Goal: Task Accomplishment & Management: Complete application form

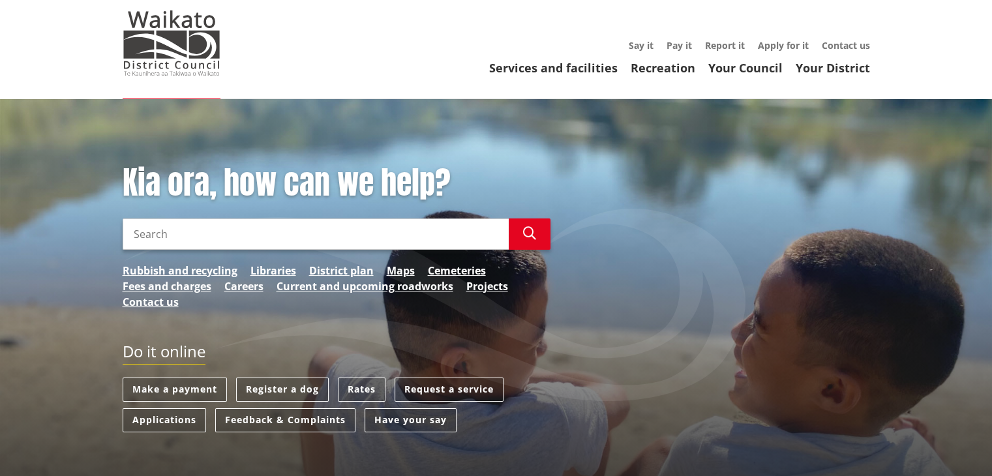
scroll to position [65, 0]
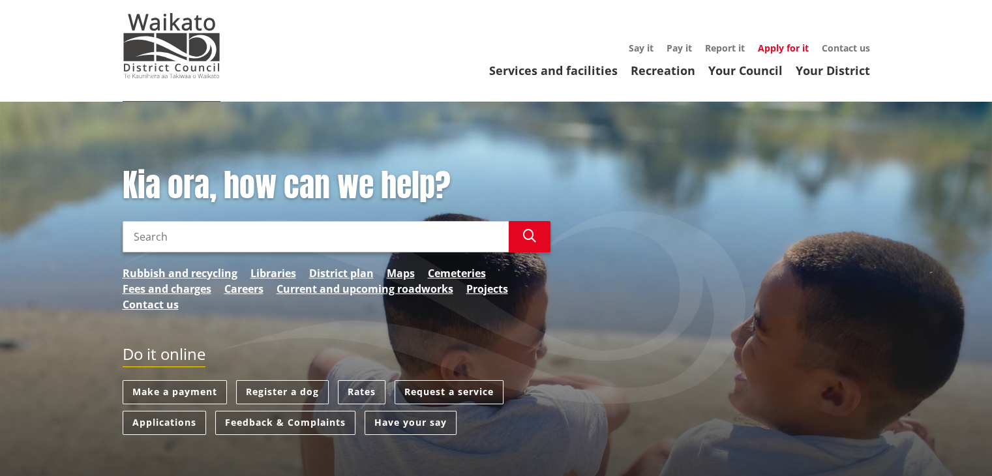
click at [790, 48] on link "Apply for it" at bounding box center [783, 48] width 51 height 12
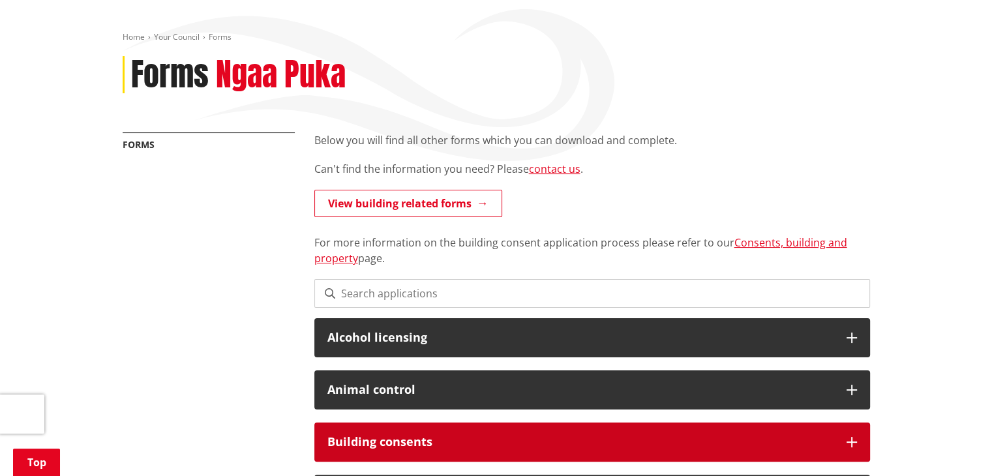
scroll to position [196, 0]
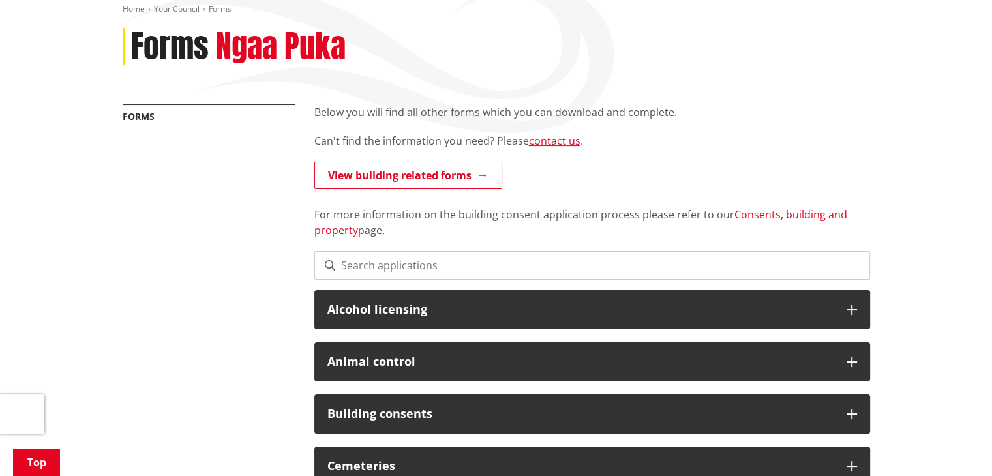
click at [776, 213] on link "Consents, building and property" at bounding box center [580, 222] width 533 height 30
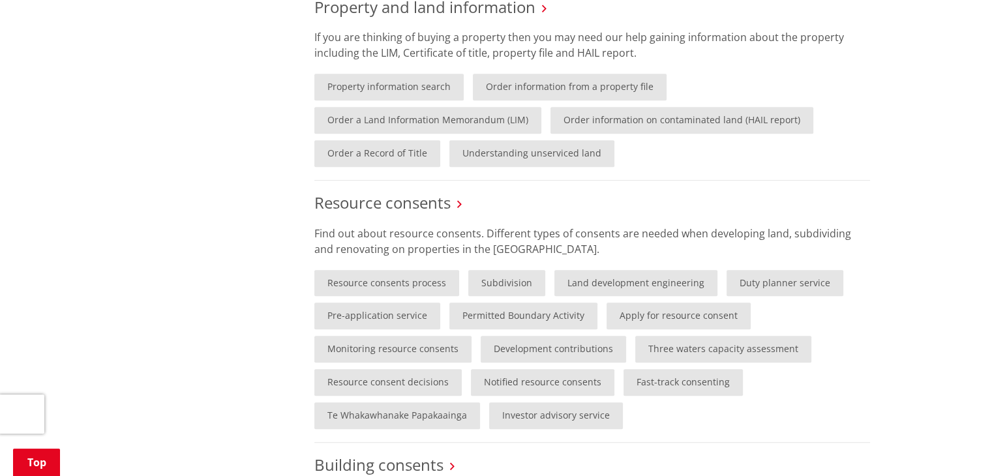
scroll to position [652, 0]
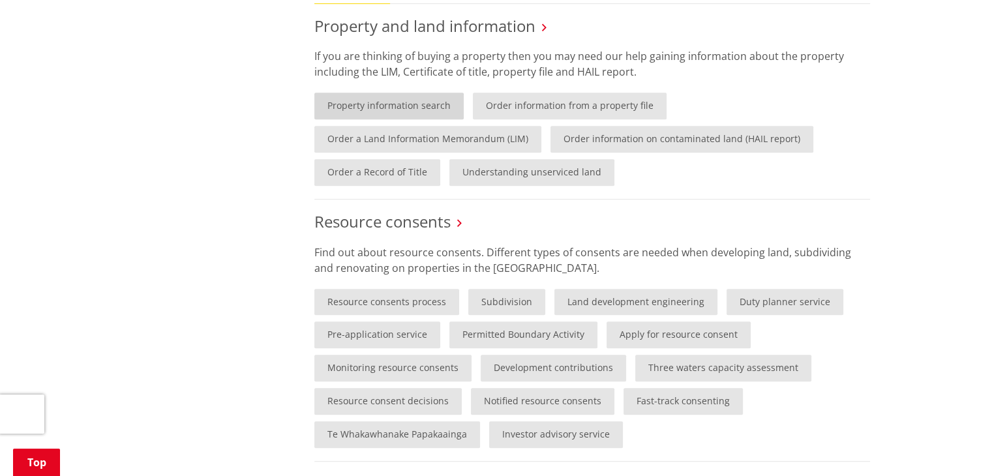
click at [418, 102] on link "Property information search" at bounding box center [388, 106] width 149 height 27
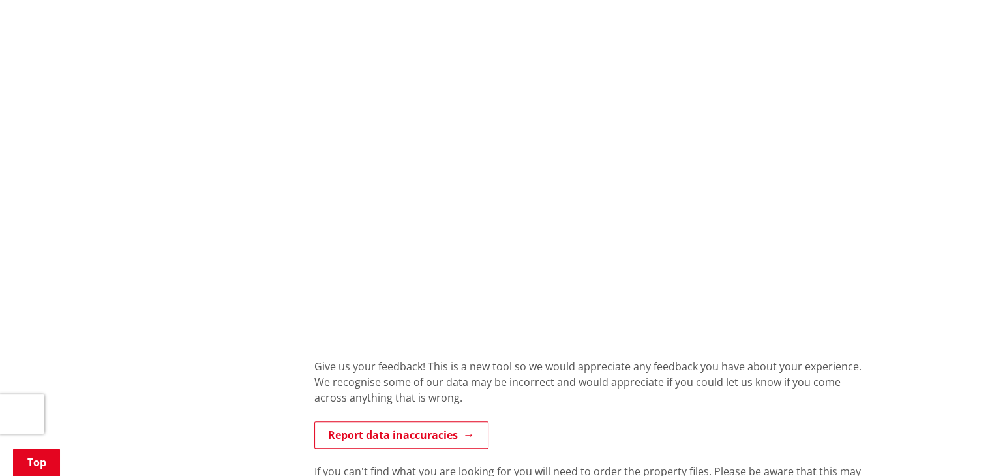
scroll to position [913, 0]
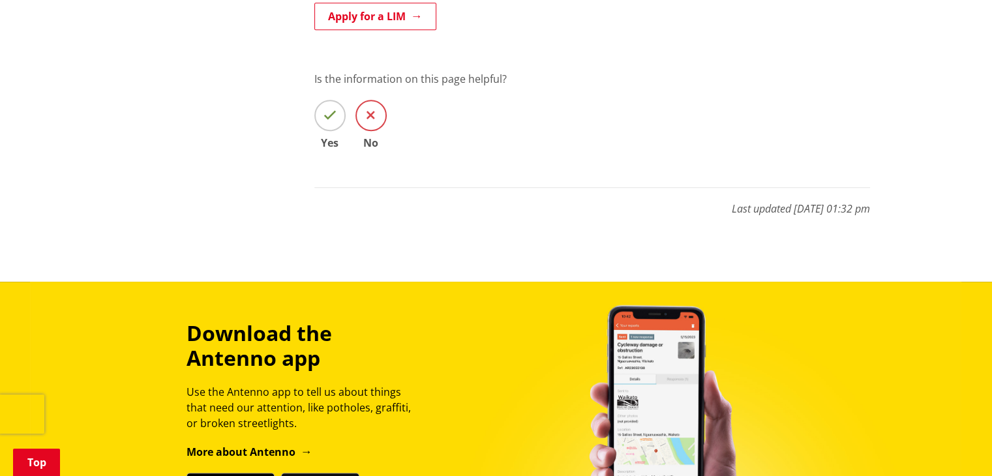
click at [374, 111] on icon at bounding box center [370, 115] width 8 height 13
click at [0, 0] on input "No" at bounding box center [0, 0] width 0 height 0
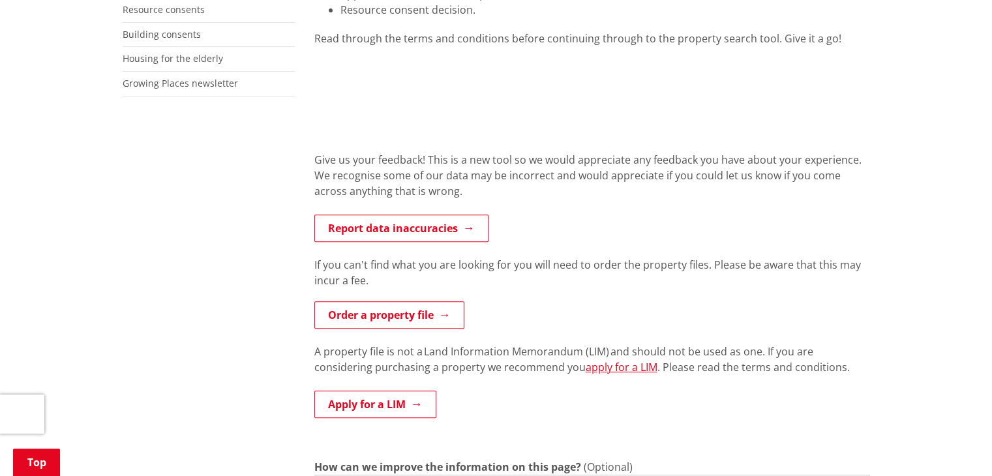
scroll to position [522, 0]
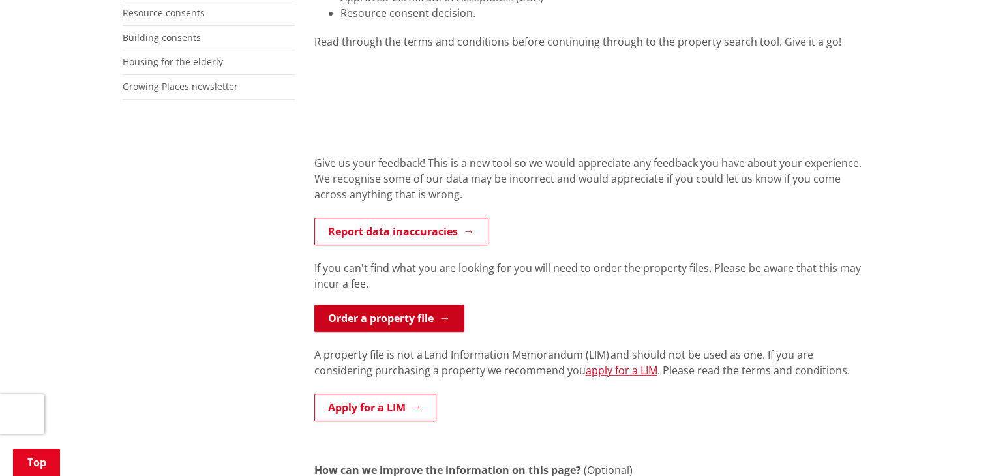
click at [365, 318] on link "Order a property file" at bounding box center [389, 317] width 150 height 27
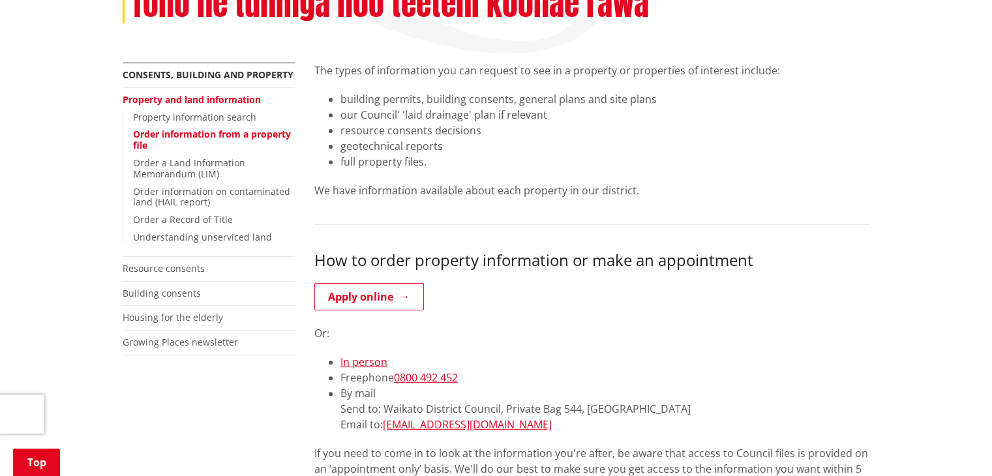
scroll to position [326, 0]
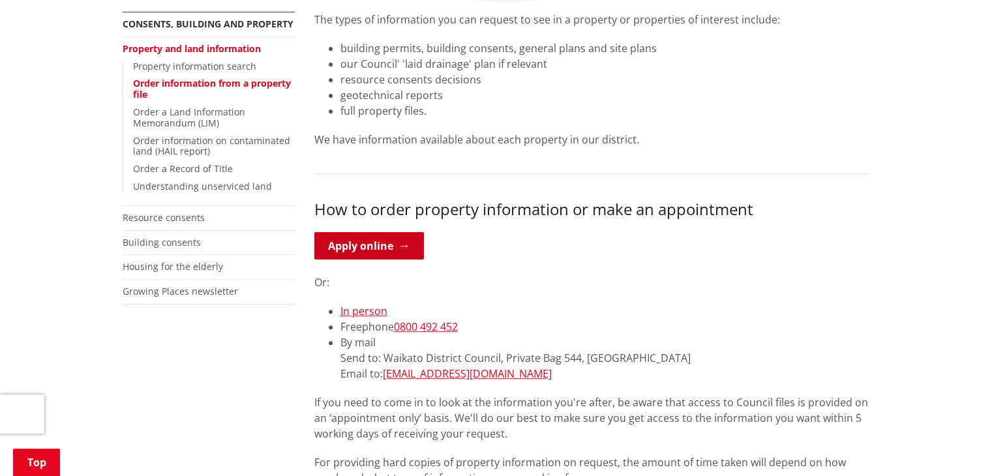
click at [373, 238] on link "Apply online" at bounding box center [369, 245] width 110 height 27
